Goal: Information Seeking & Learning: Understand process/instructions

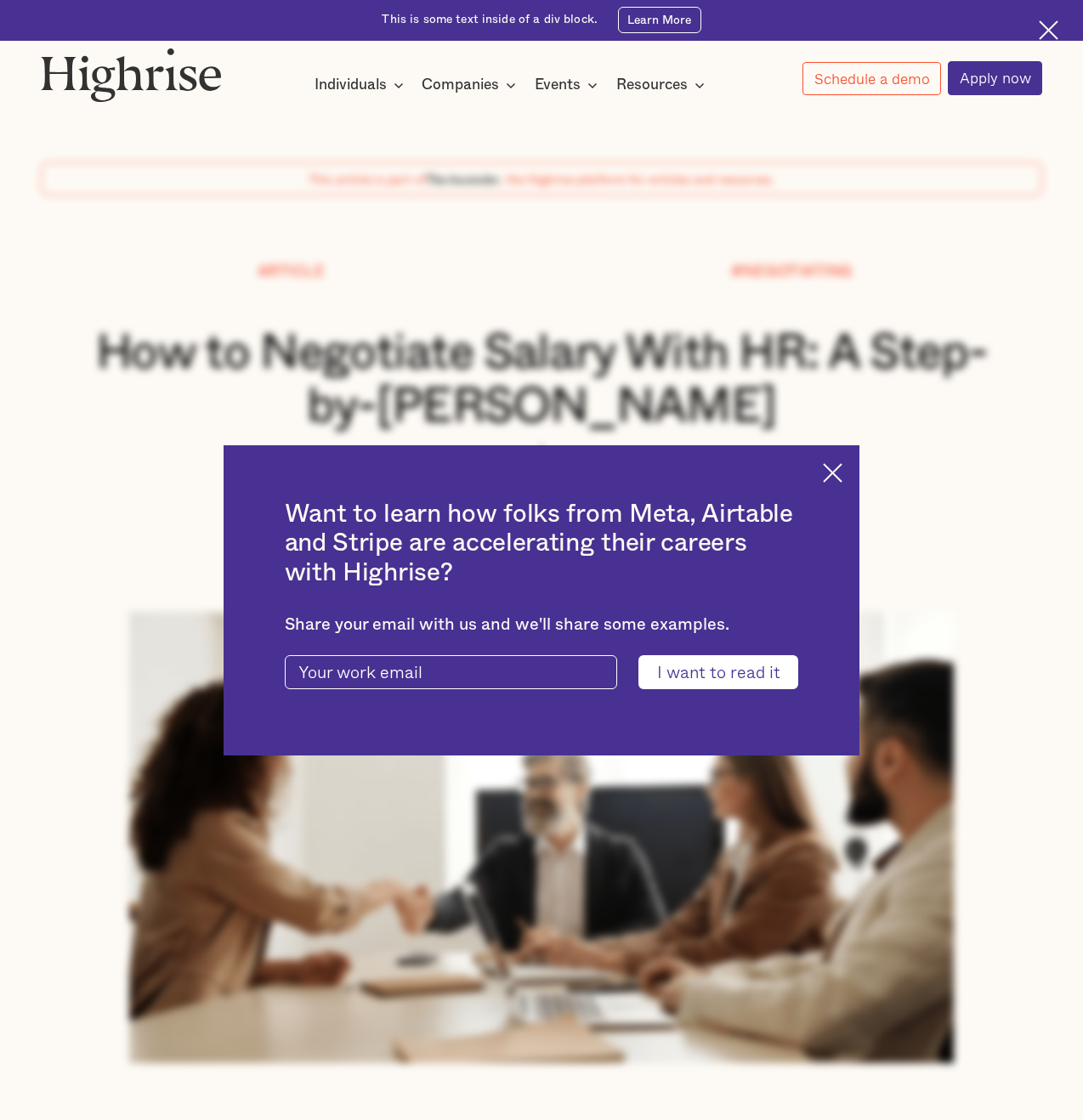
click at [833, 479] on img at bounding box center [832, 472] width 19 height 19
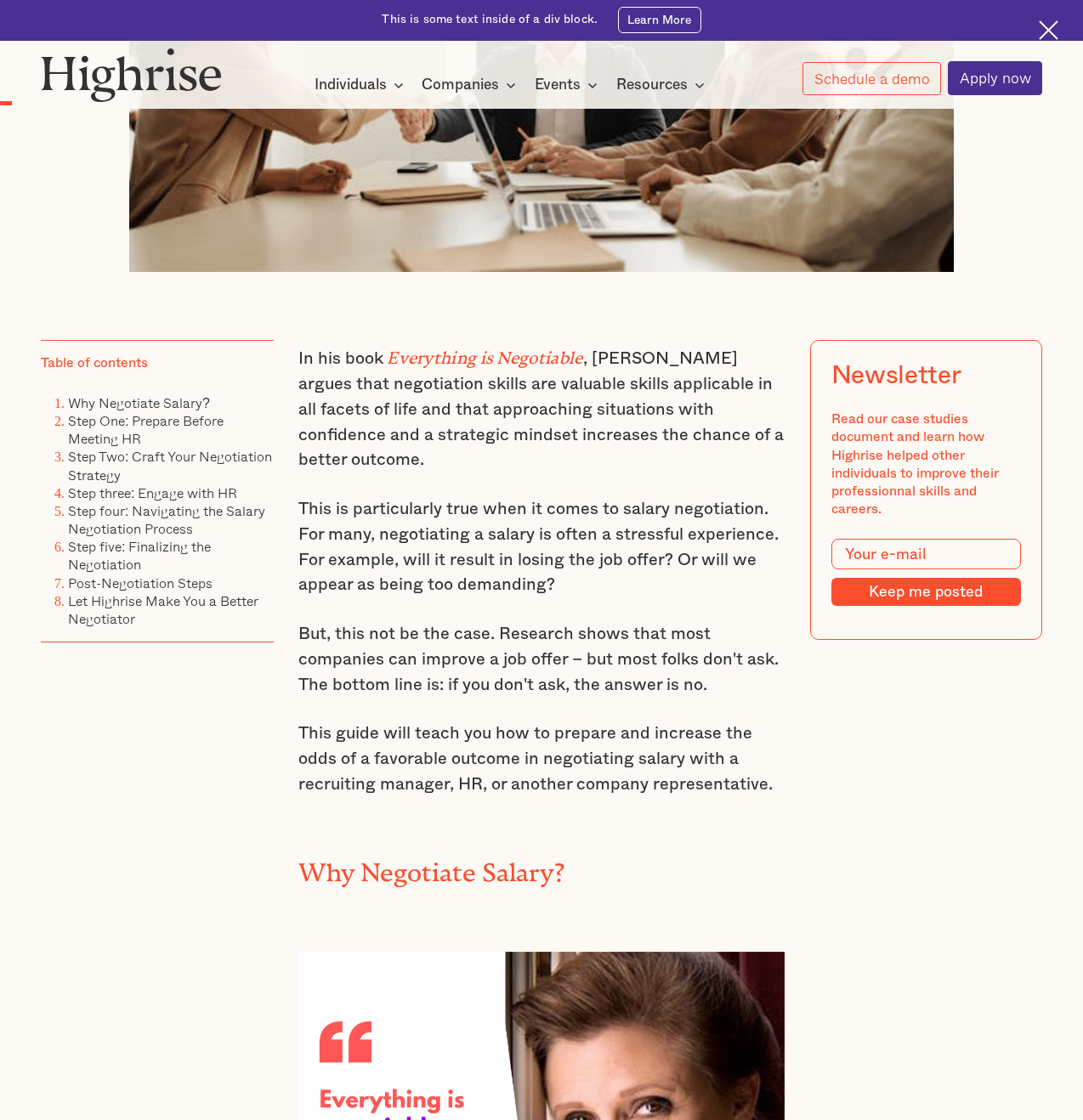
scroll to position [795, 0]
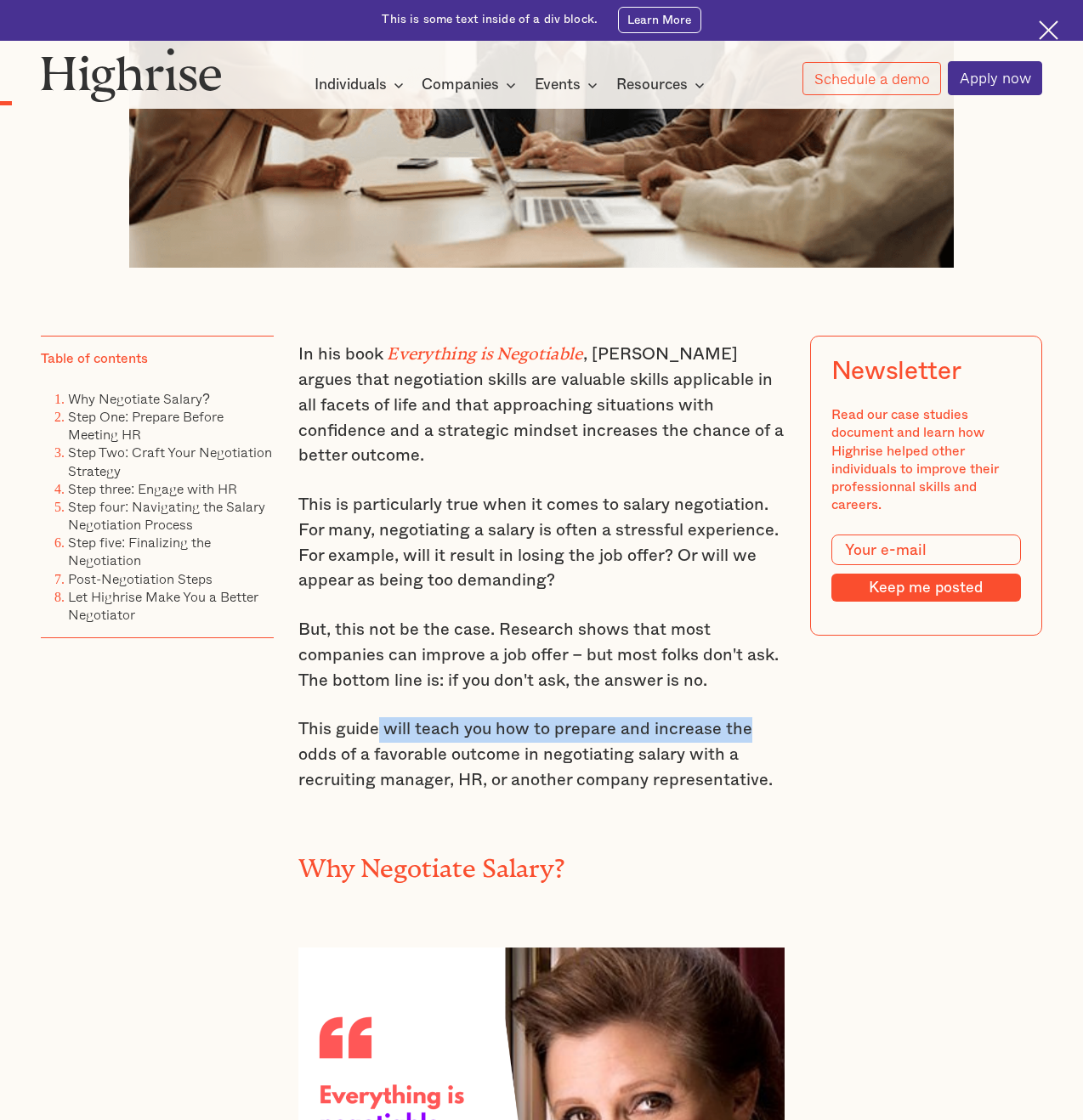
drag, startPoint x: 374, startPoint y: 722, endPoint x: 764, endPoint y: 722, distance: 390.0
click at [764, 722] on p "This guide will teach you how to prepare and increase the odds of a favorable o…" at bounding box center [542, 754] width 486 height 76
click at [678, 738] on p "This guide will teach you how to prepare and increase the odds of a favorable o…" at bounding box center [542, 754] width 486 height 76
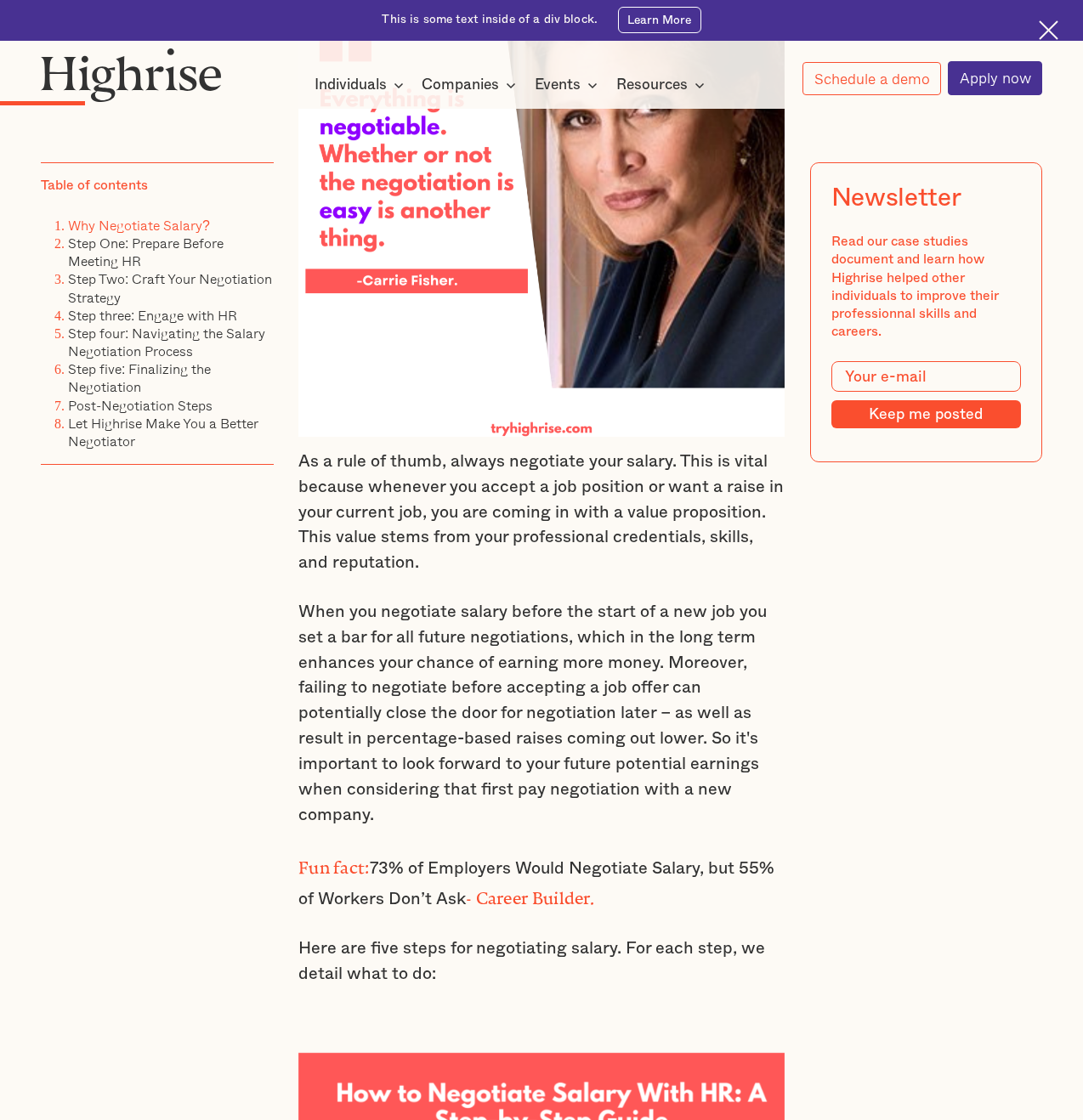
scroll to position [1792, 0]
drag, startPoint x: 358, startPoint y: 635, endPoint x: 484, endPoint y: 637, distance: 126.0
click at [484, 637] on p "When you negotiate salary before the start of a new job you set a bar for all f…" at bounding box center [542, 712] width 486 height 227
click at [485, 637] on p "When you negotiate salary before the start of a new job you set a bar for all f…" at bounding box center [542, 712] width 486 height 227
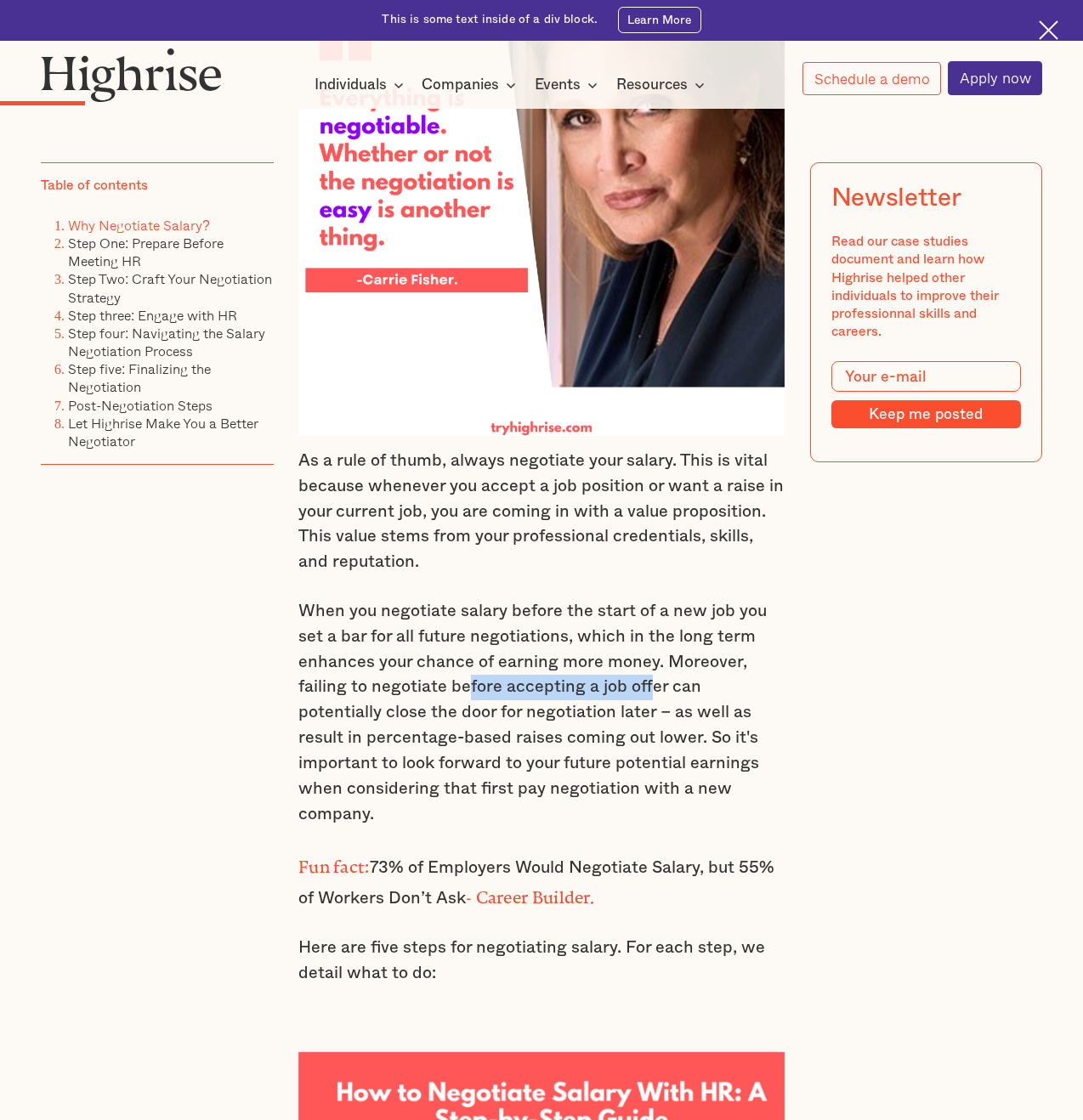
drag, startPoint x: 464, startPoint y: 679, endPoint x: 645, endPoint y: 674, distance: 181.1
click at [645, 674] on p "When you negotiate salary before the start of a new job you set a bar for all f…" at bounding box center [542, 712] width 486 height 227
drag, startPoint x: 456, startPoint y: 711, endPoint x: 566, endPoint y: 705, distance: 110.2
click at [566, 705] on p "When you negotiate salary before the start of a new job you set a bar for all f…" at bounding box center [542, 712] width 486 height 227
click at [494, 733] on p "When you negotiate salary before the start of a new job you set a bar for all f…" at bounding box center [542, 712] width 486 height 227
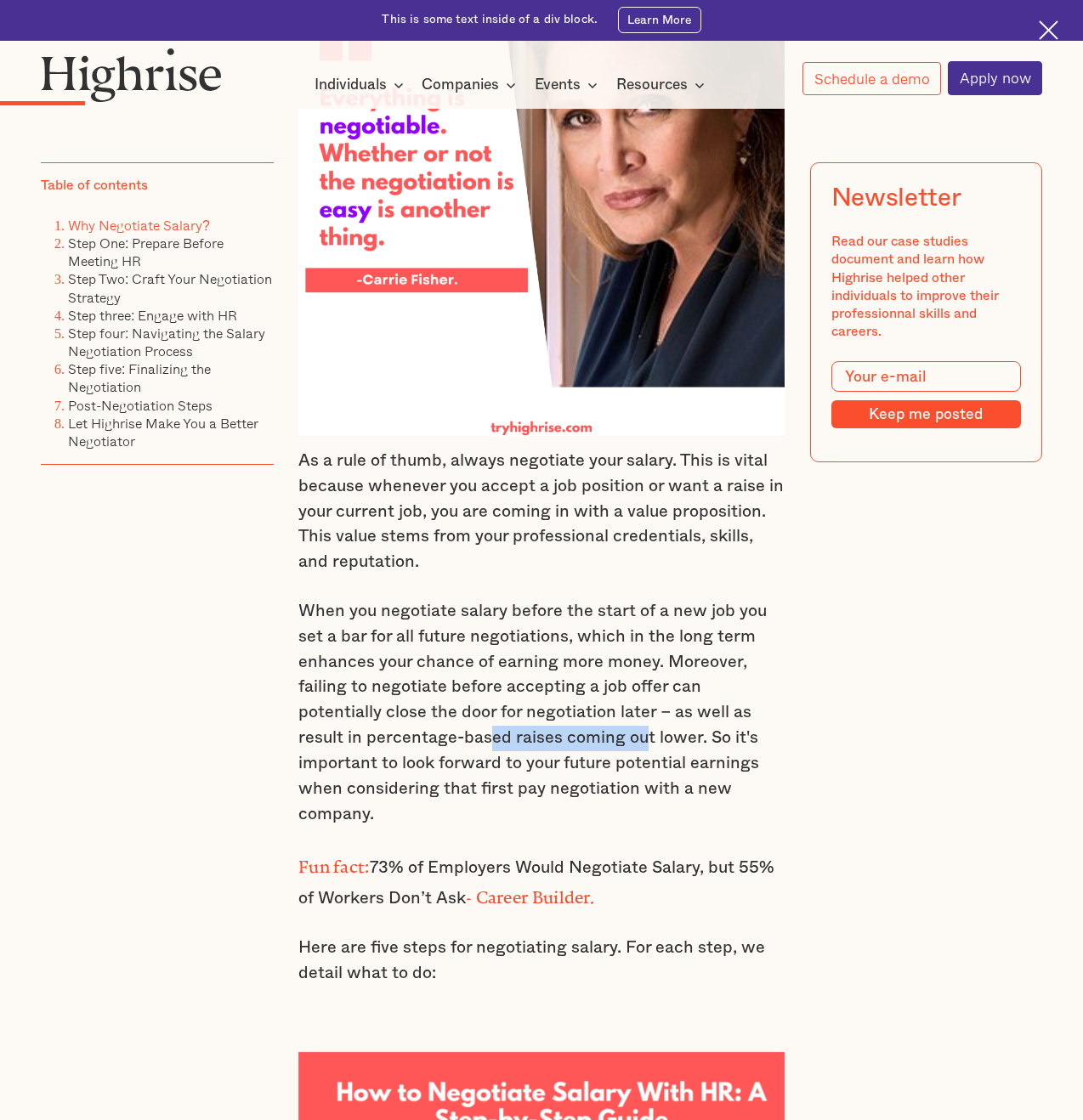
drag, startPoint x: 420, startPoint y: 736, endPoint x: 574, endPoint y: 730, distance: 154.1
click at [574, 730] on p "When you negotiate salary before the start of a new job you set a bar for all f…" at bounding box center [542, 712] width 486 height 227
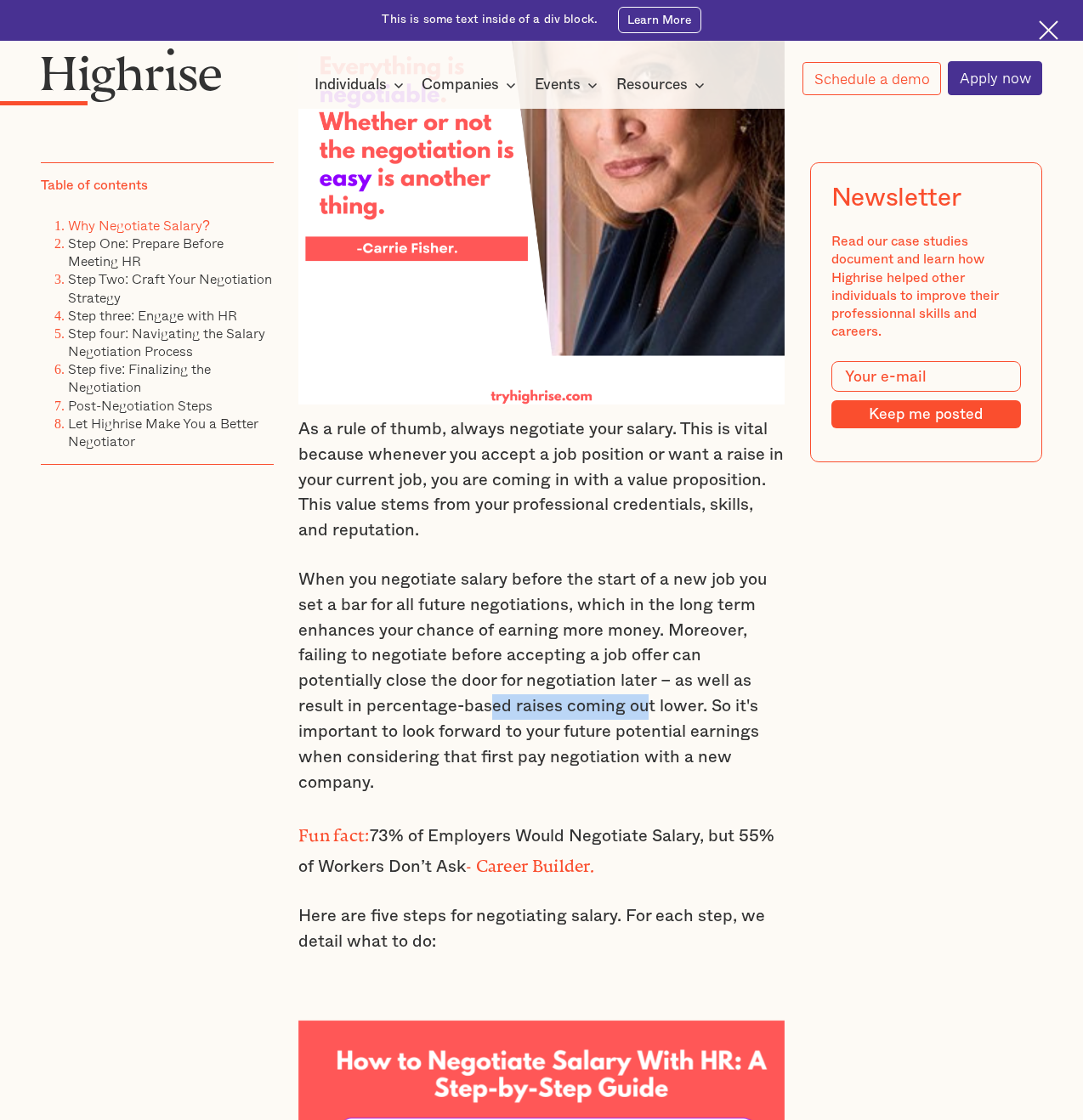
scroll to position [1825, 0]
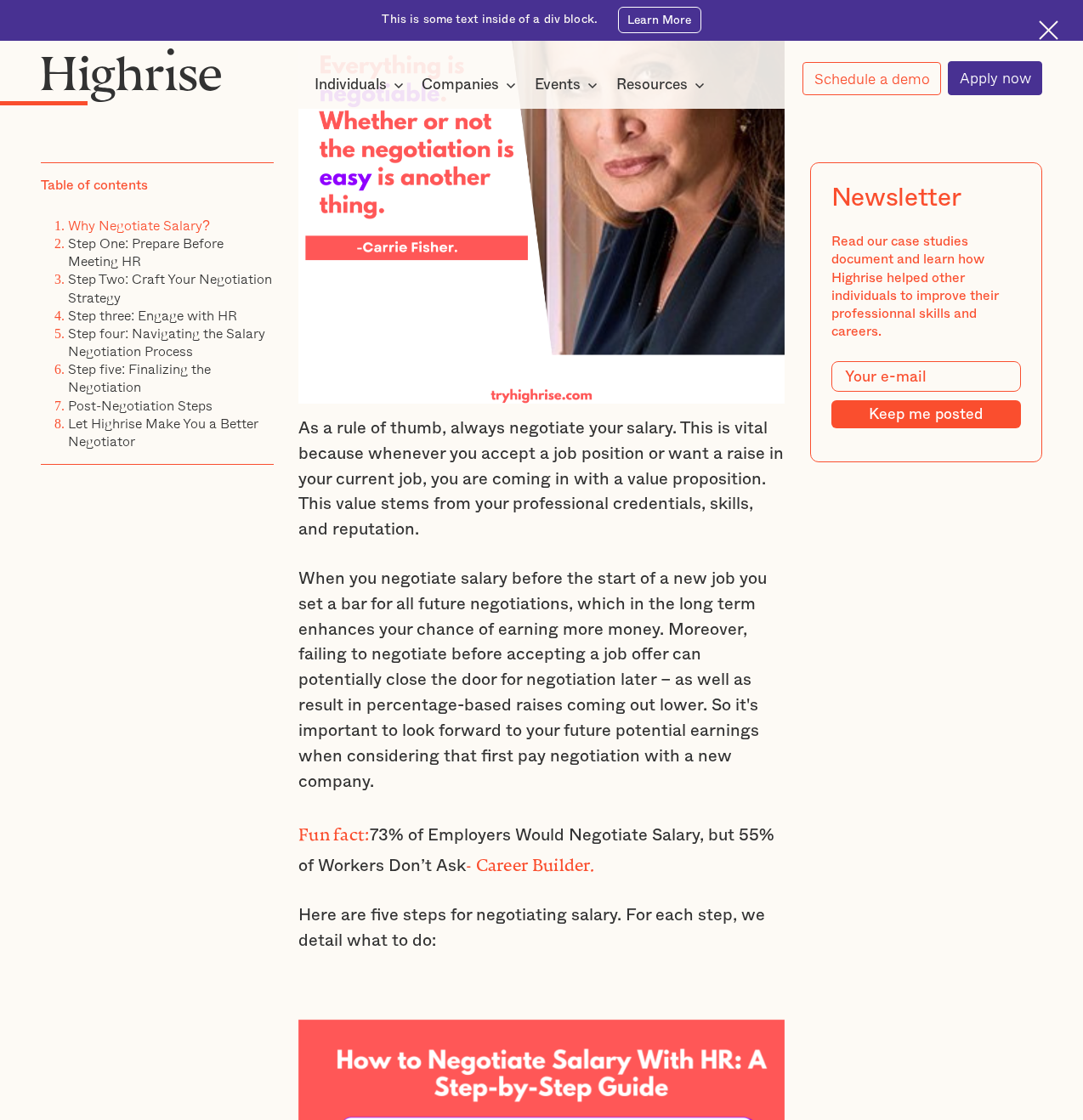
click at [604, 734] on p "When you negotiate salary before the start of a new job you set a bar for all f…" at bounding box center [542, 681] width 486 height 227
drag, startPoint x: 454, startPoint y: 720, endPoint x: 641, endPoint y: 715, distance: 187.1
click at [641, 715] on p "When you negotiate salary before the start of a new job you set a bar for all f…" at bounding box center [542, 681] width 486 height 227
drag, startPoint x: 447, startPoint y: 747, endPoint x: 656, endPoint y: 746, distance: 209.0
click at [656, 746] on p "When you negotiate salary before the start of a new job you set a bar for all f…" at bounding box center [542, 681] width 486 height 227
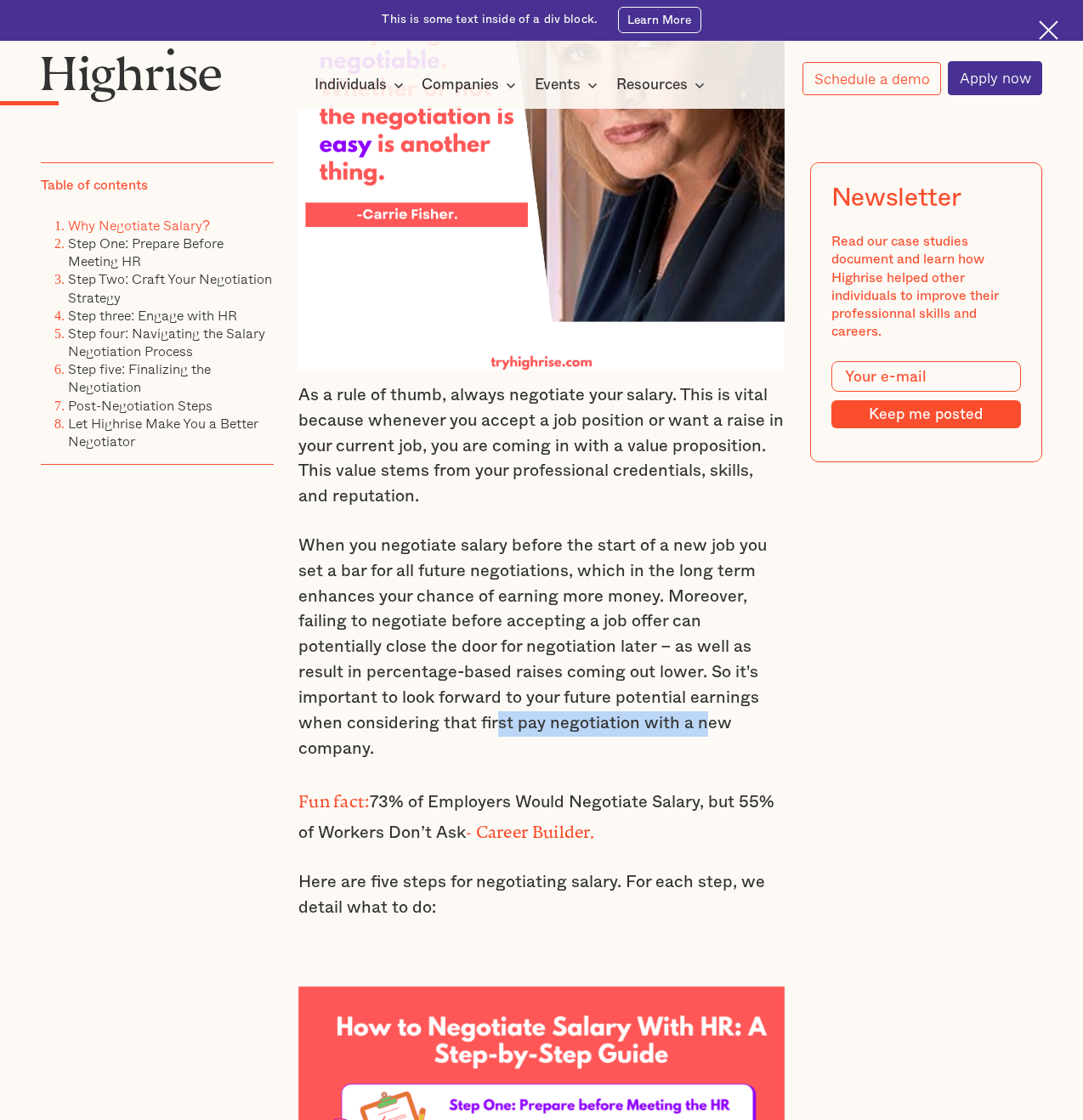
scroll to position [1862, 0]
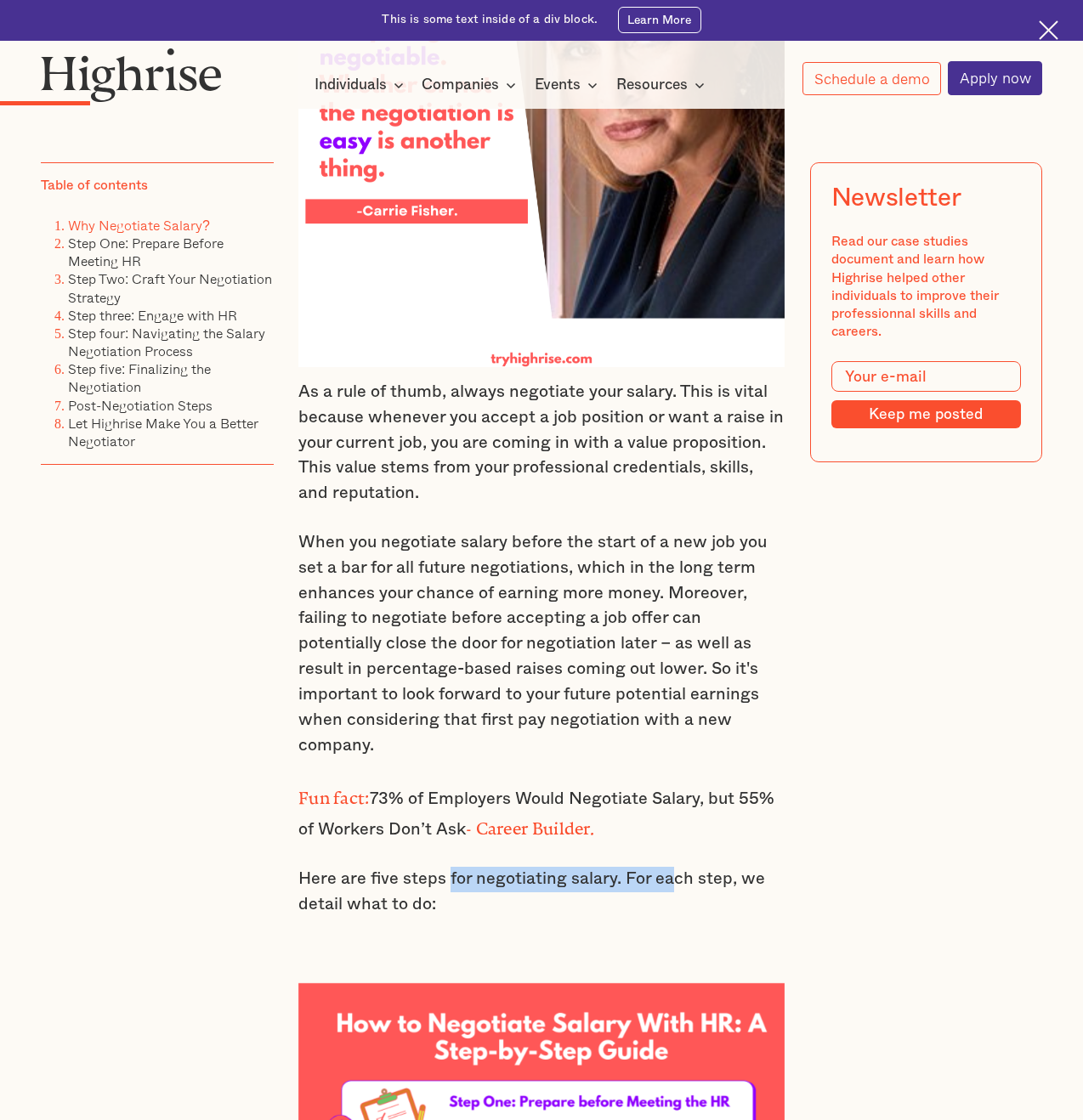
drag, startPoint x: 448, startPoint y: 838, endPoint x: 667, endPoint y: 837, distance: 219.0
click at [667, 866] on p "Here are five steps for negotiating salary. For each step, we detail what to do:" at bounding box center [542, 892] width 486 height 51
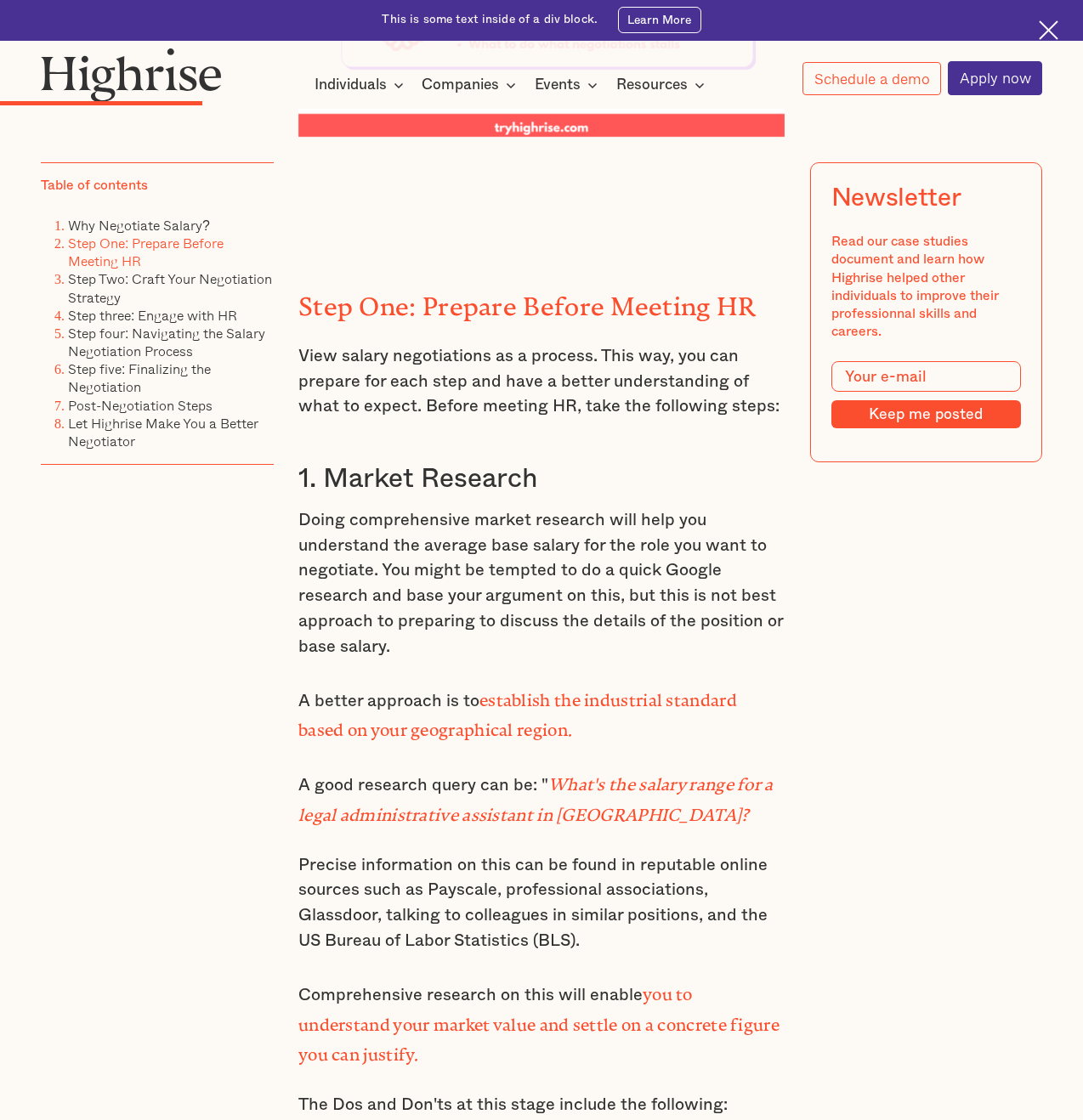
scroll to position [3396, 0]
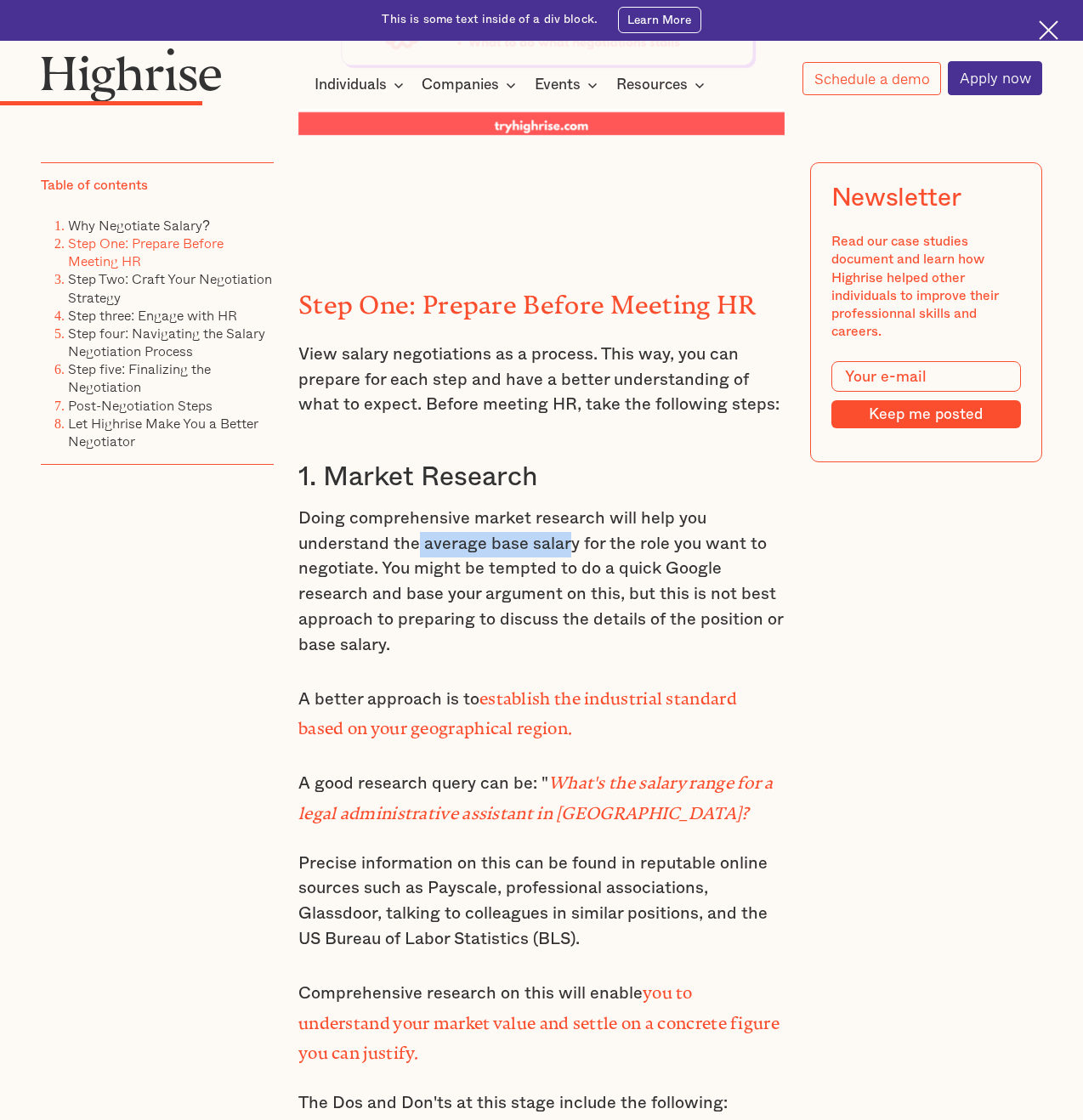
drag, startPoint x: 418, startPoint y: 502, endPoint x: 562, endPoint y: 509, distance: 144.2
click at [562, 509] on p "Doing comprehensive market research will help you understand the average base s…" at bounding box center [542, 582] width 486 height 152
click at [551, 528] on p "Doing comprehensive market research will help you understand the average base s…" at bounding box center [542, 582] width 486 height 152
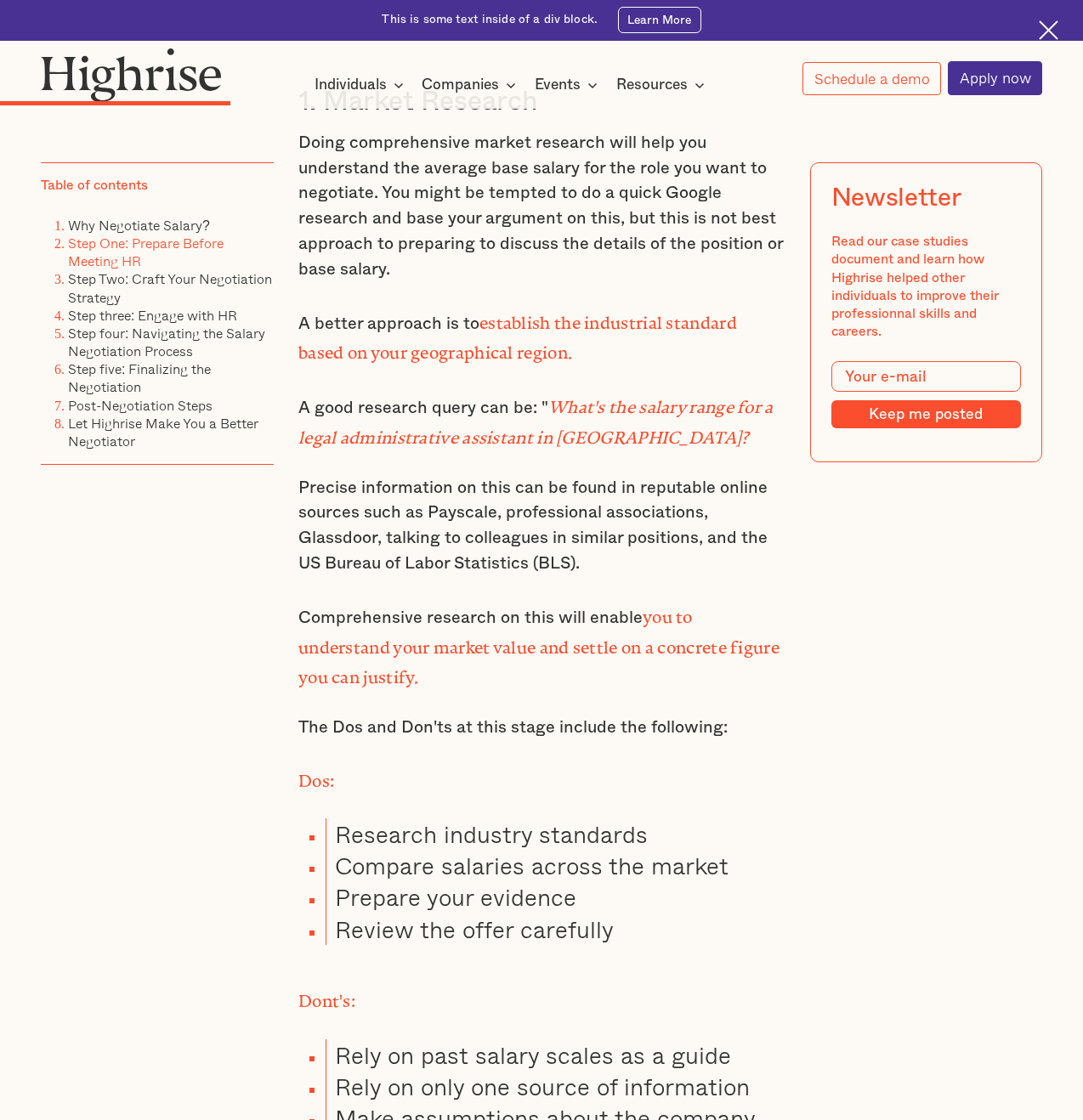
scroll to position [3771, 0]
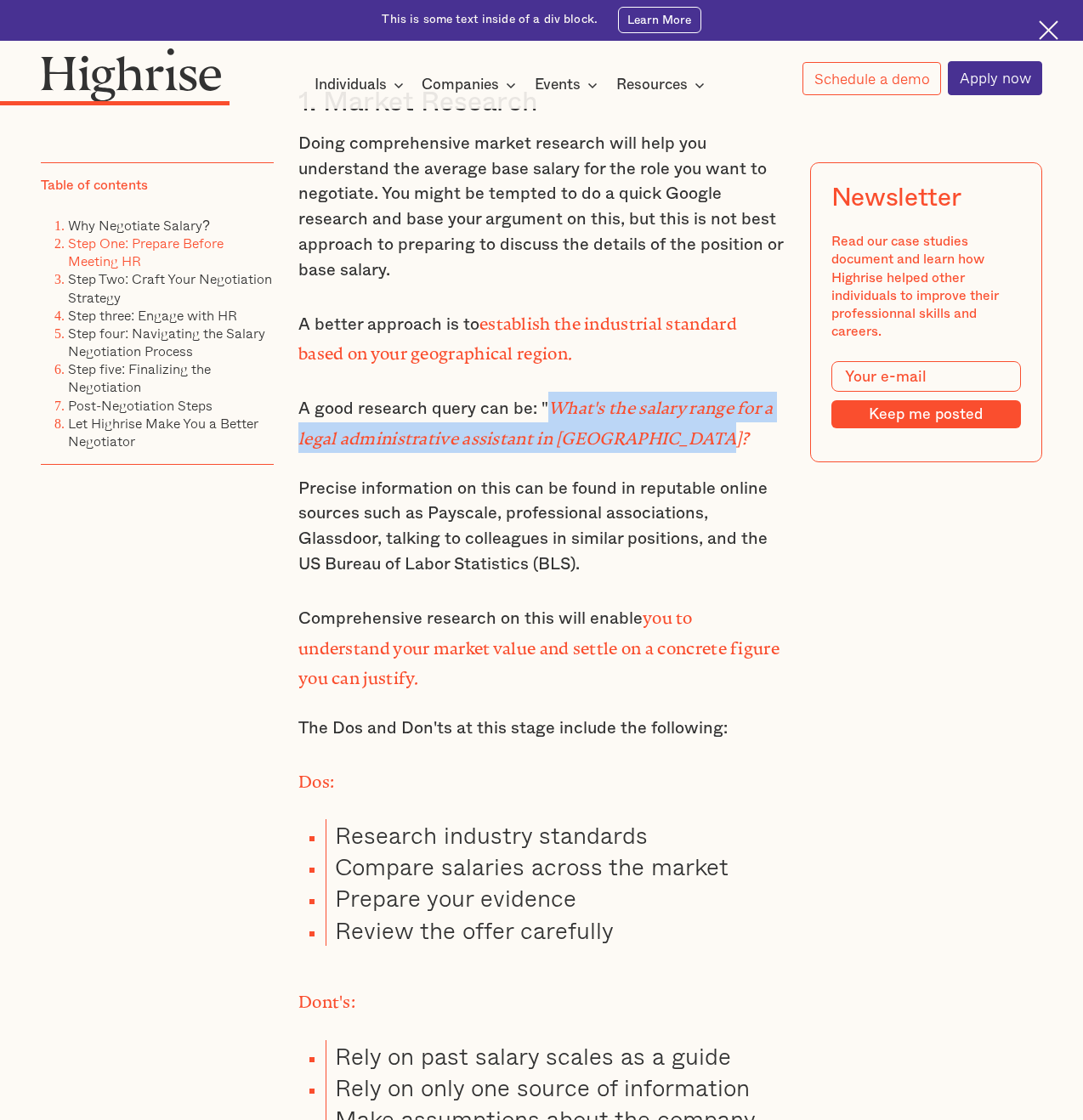
drag, startPoint x: 547, startPoint y: 353, endPoint x: 702, endPoint y: 378, distance: 157.0
click at [702, 391] on p "A good research query can be: " What's the salary range for a legal administrat…" at bounding box center [542, 421] width 486 height 61
copy em "What's the salary range for a legal administrative assistant in [GEOGRAPHIC_DAT…"
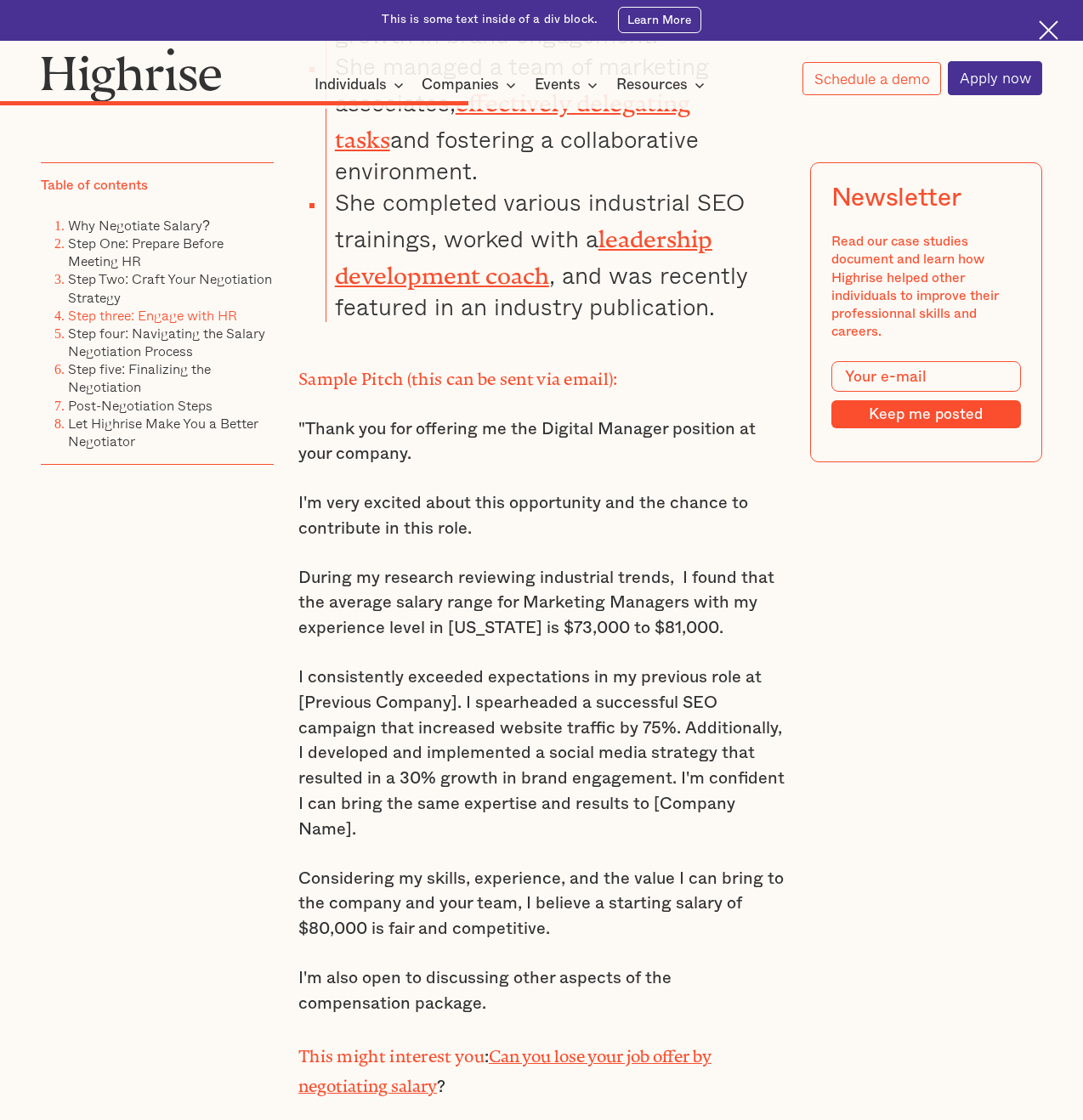
scroll to position [7204, 0]
click at [311, 417] on p ""Thank you for offering me the Digital Manager position at your company." at bounding box center [542, 442] width 486 height 51
drag, startPoint x: 298, startPoint y: 284, endPoint x: 430, endPoint y: 853, distance: 584.1
copy div ""Thank you for offering me the Digital Manager position at your company. I'm ve…"
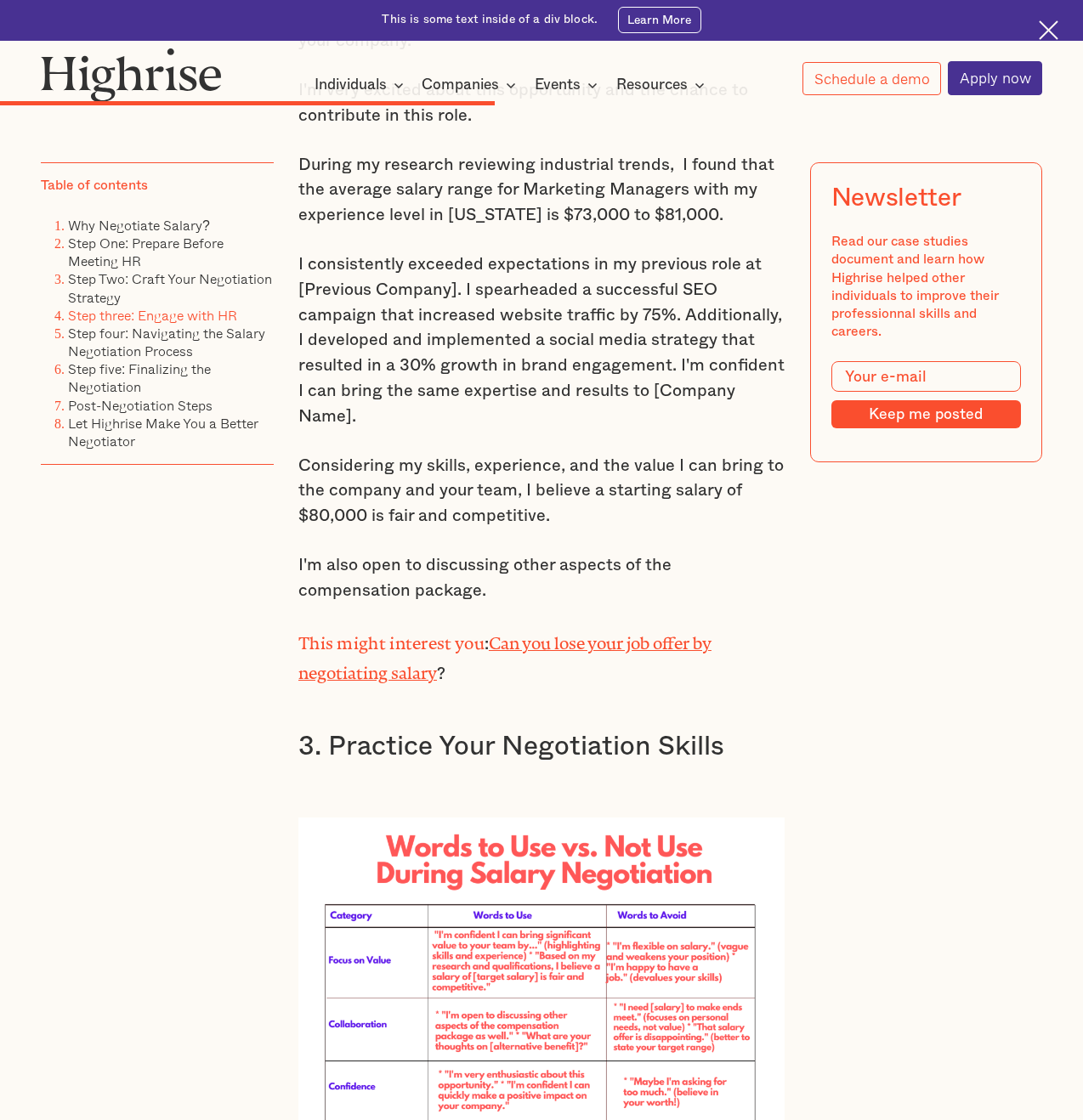
scroll to position [7619, 0]
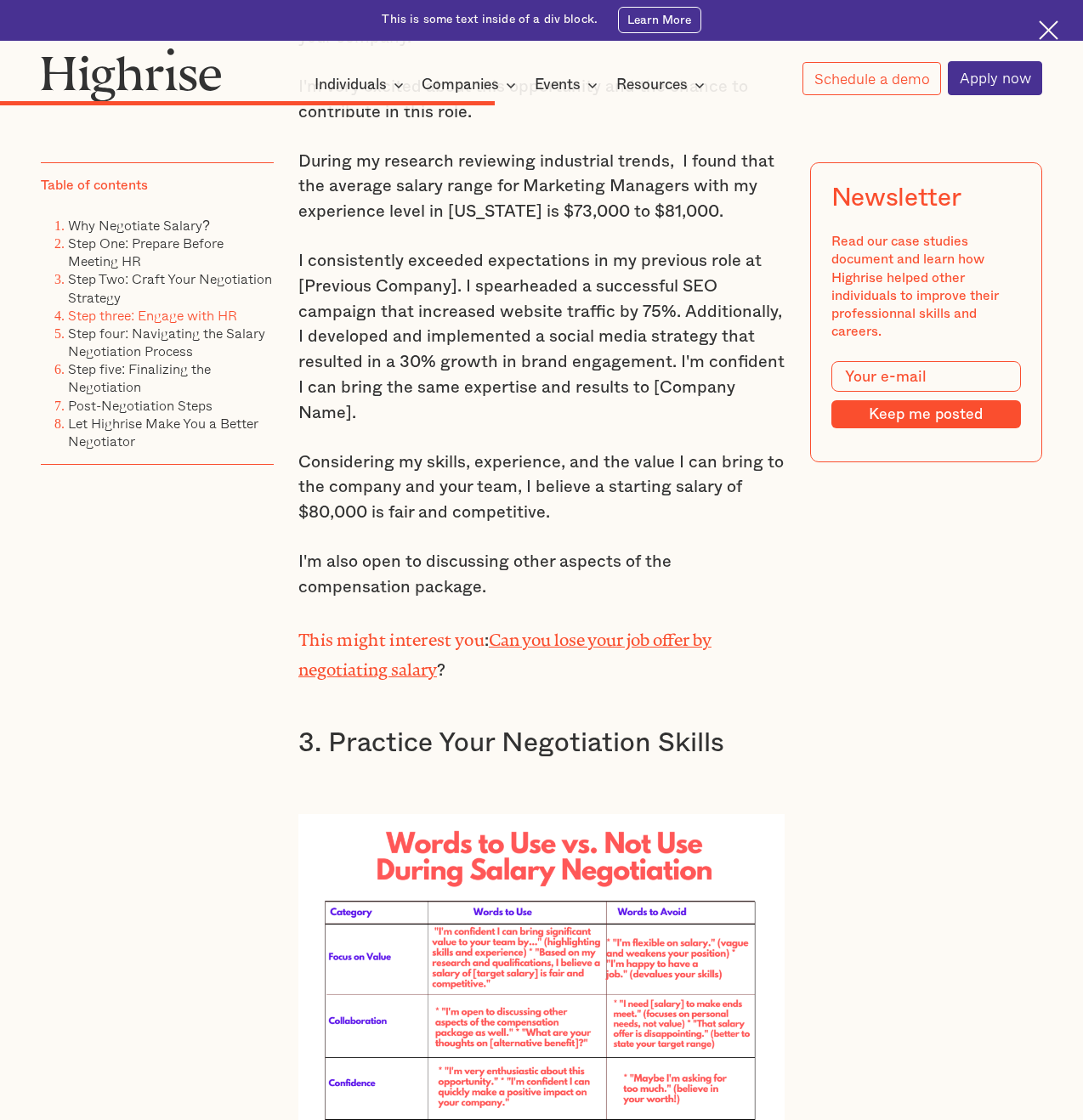
click at [499, 623] on p "This might interest you : Can you lose your job offer by negotiating salary ?" at bounding box center [542, 653] width 486 height 60
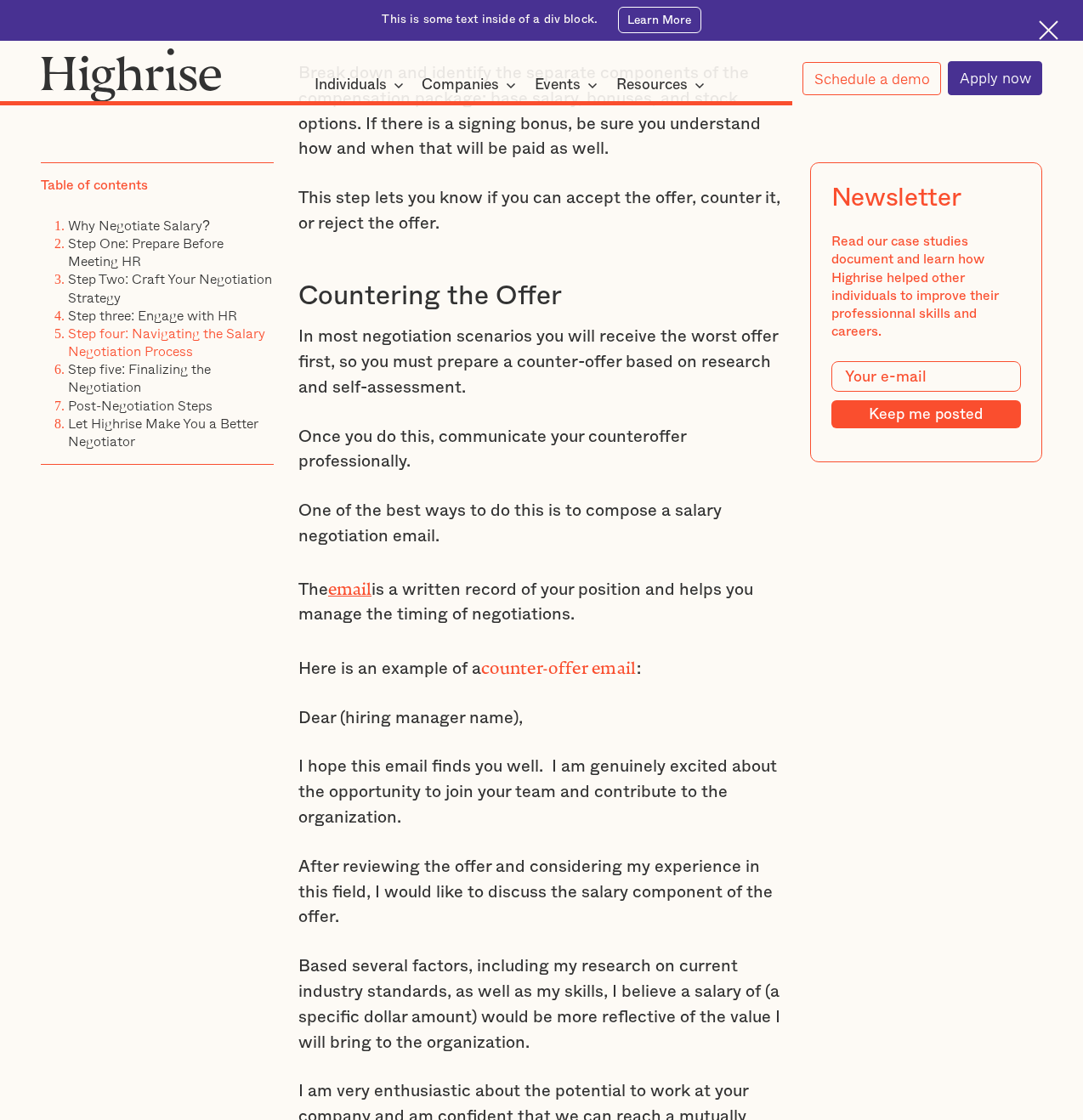
scroll to position [11730, 0]
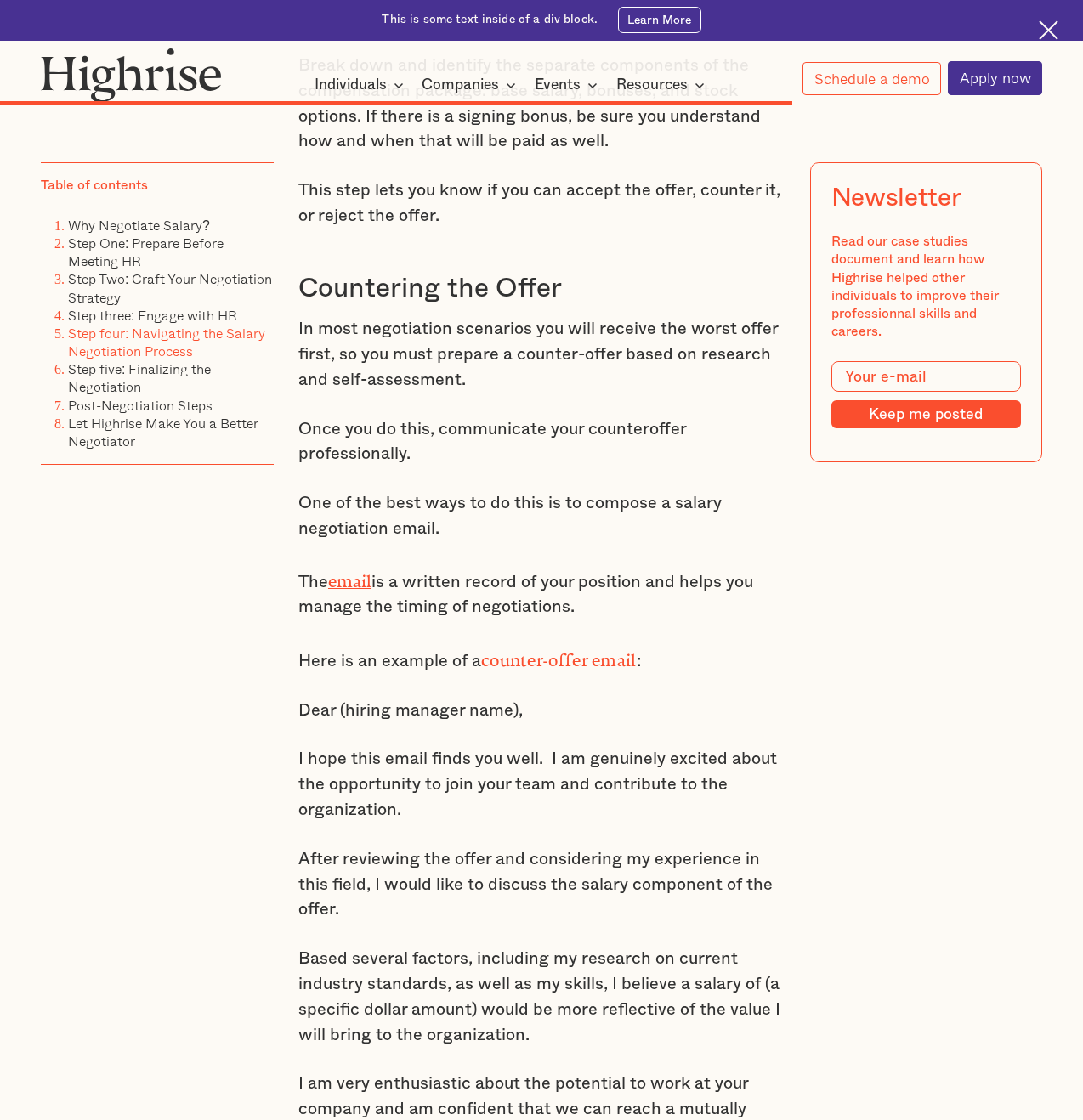
click at [299, 699] on p "Dear (hiring manager name)," at bounding box center [542, 711] width 486 height 25
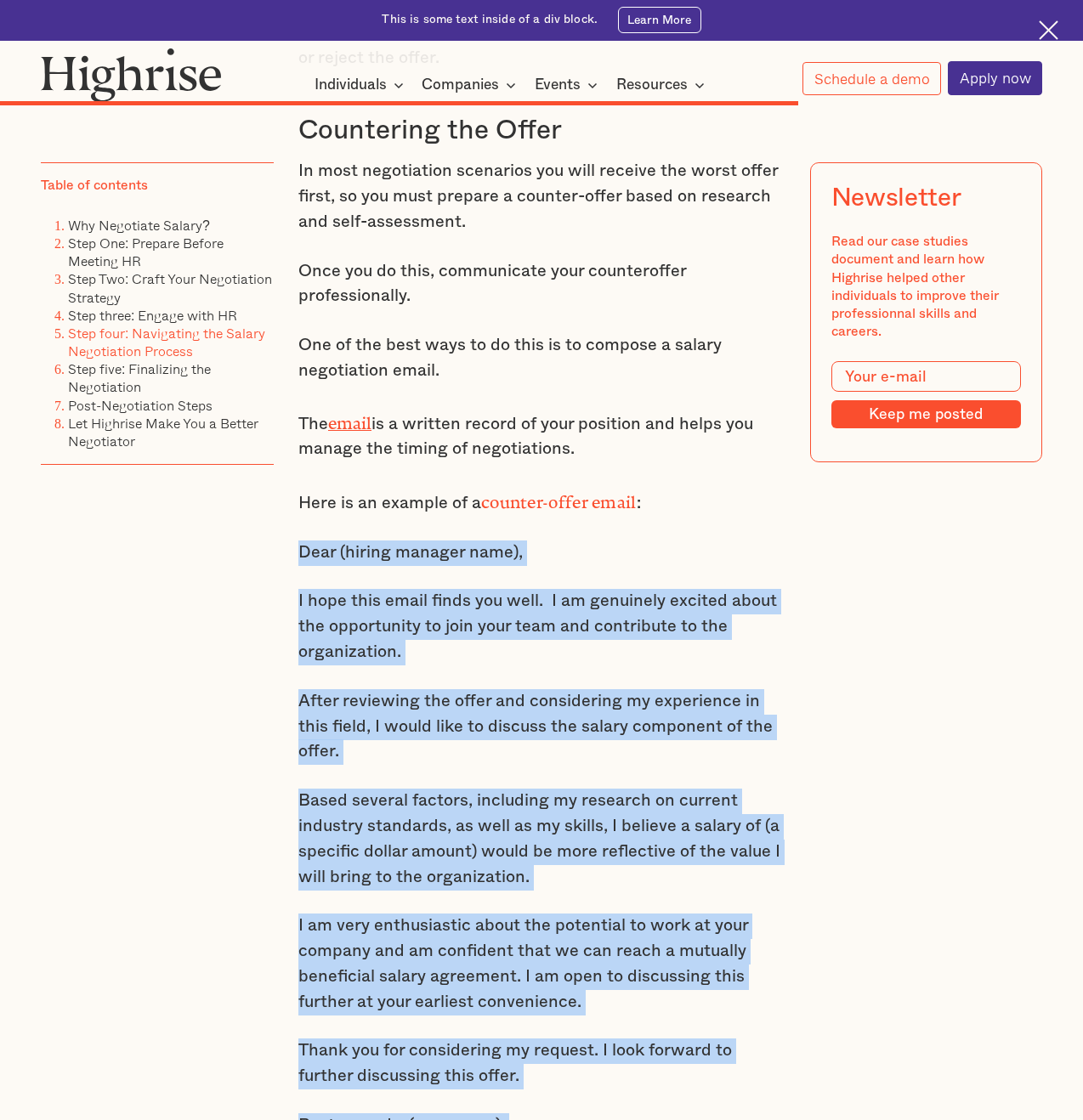
scroll to position [11920, 0]
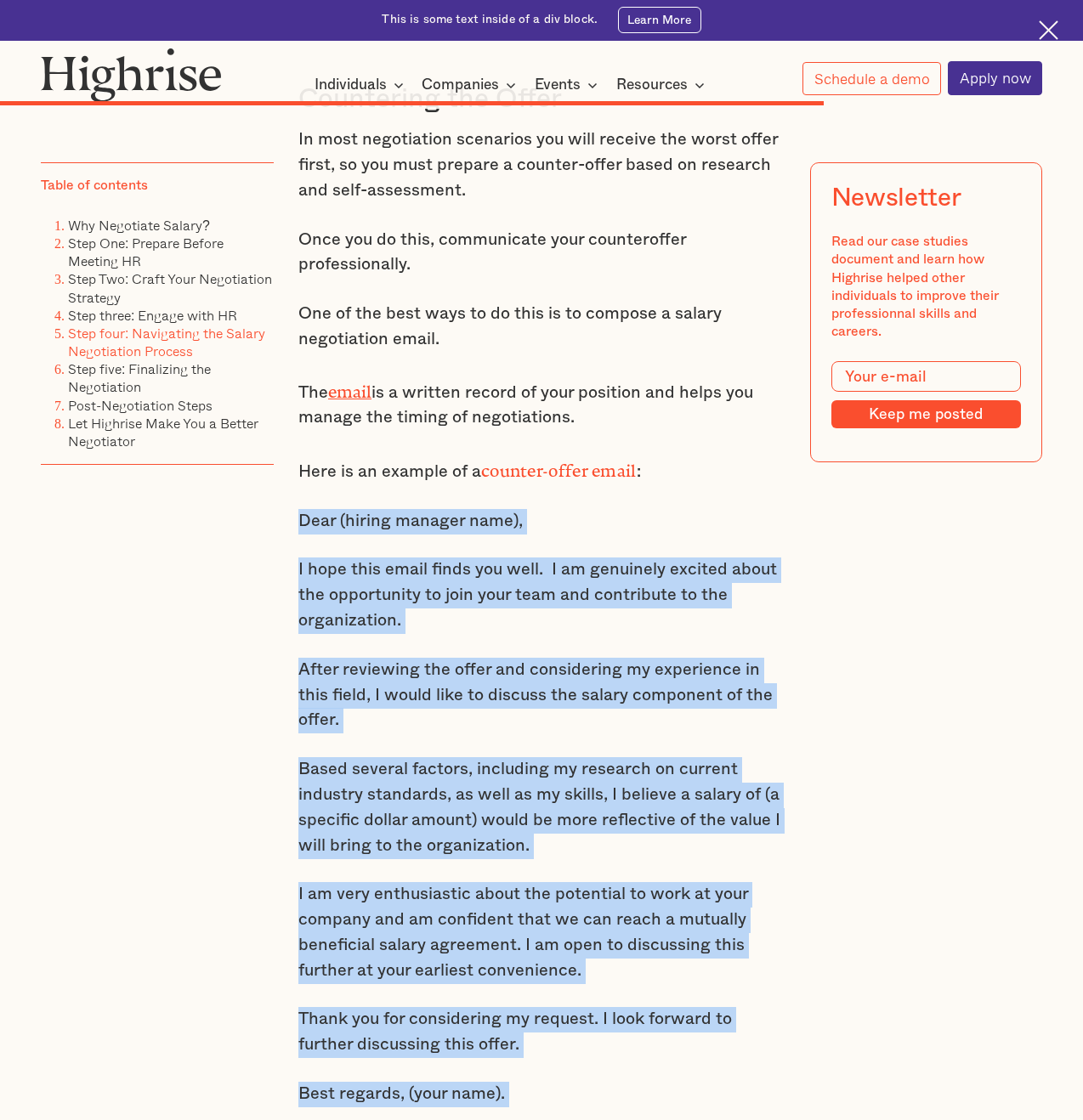
drag, startPoint x: 299, startPoint y: 548, endPoint x: 599, endPoint y: 936, distance: 490.5
copy div "Dear (hiring manager name), I hope this email finds you well. I am genuinely ex…"
